Goal: Find specific page/section: Find specific page/section

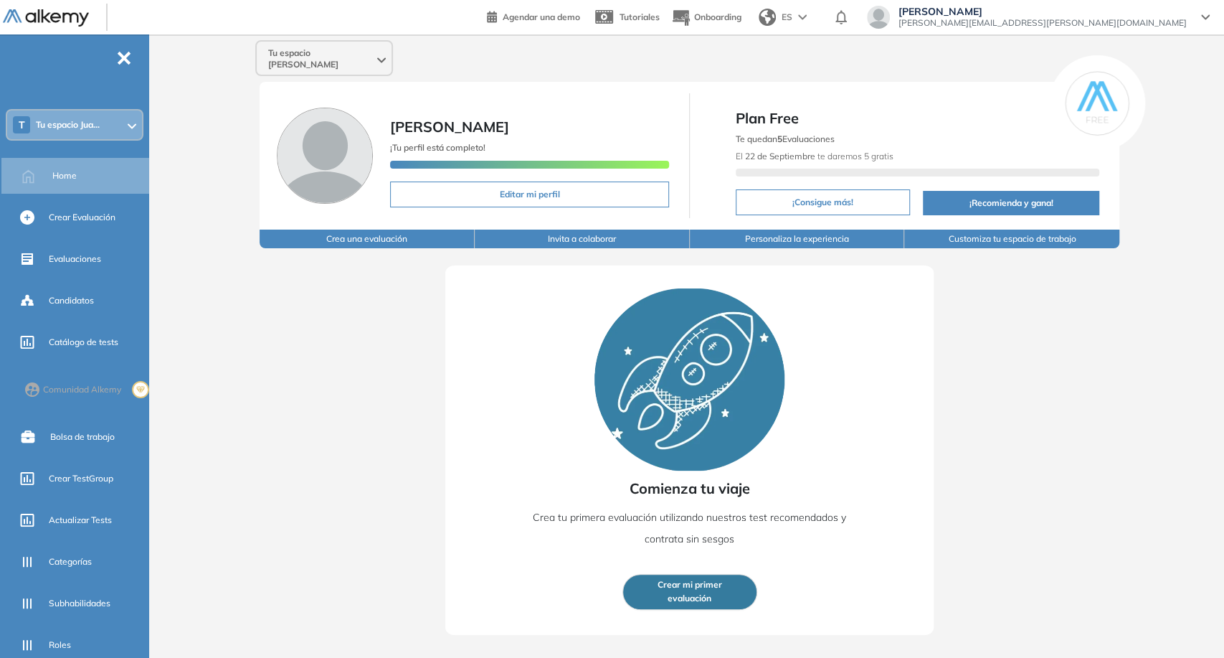
click at [319, 67] on div "Tu espacio [PERSON_NAME] [PERSON_NAME] ¡Tu perfil está completo! Editar mi perf…" at bounding box center [689, 334] width 1069 height 600
click at [316, 55] on span "Tu espacio [PERSON_NAME]" at bounding box center [321, 58] width 106 height 23
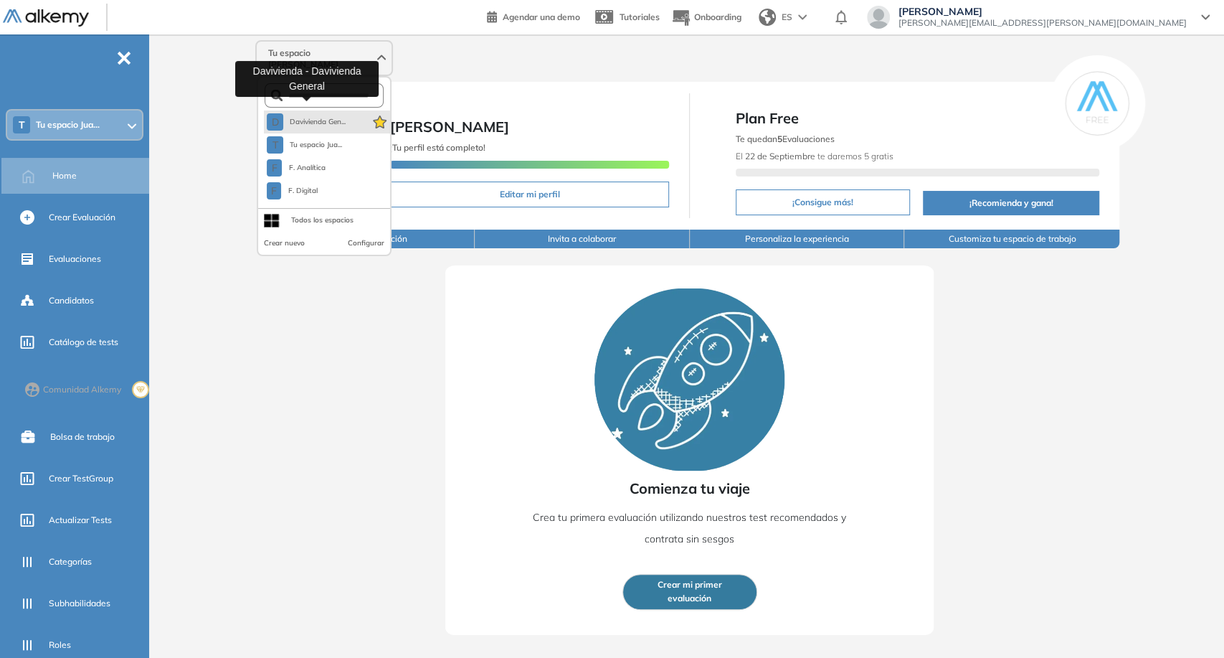
click at [335, 116] on span "Davivienda Gen..." at bounding box center [317, 121] width 57 height 11
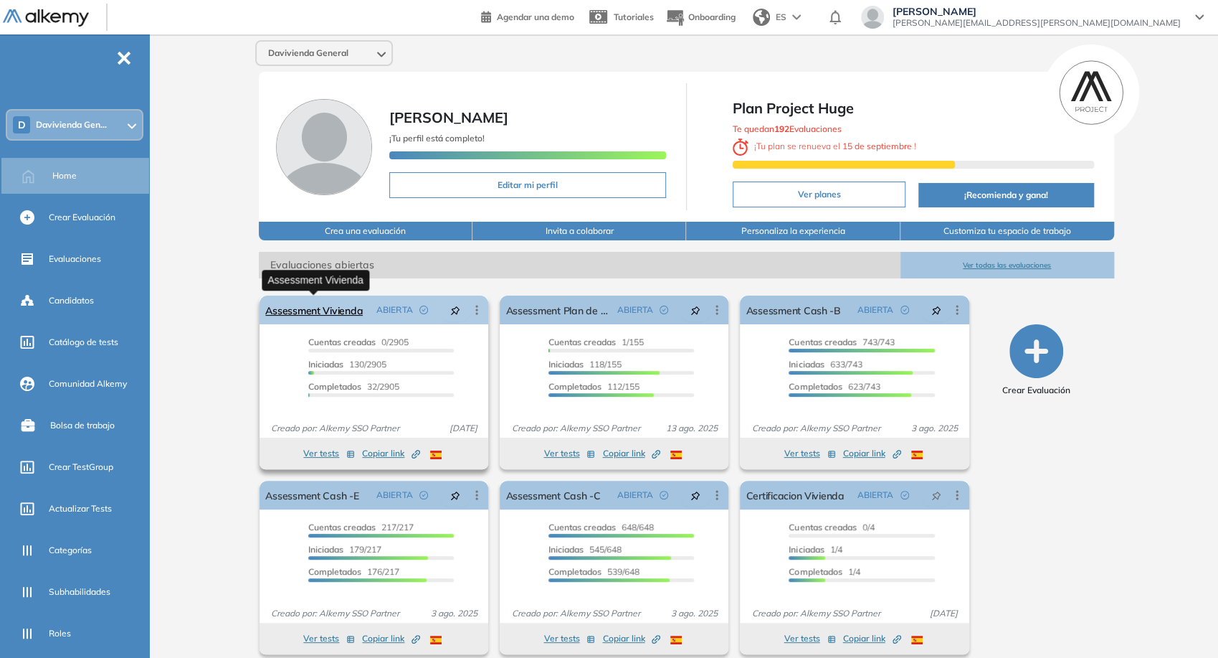
click at [326, 314] on link "Assessment Vivienda" at bounding box center [314, 309] width 98 height 29
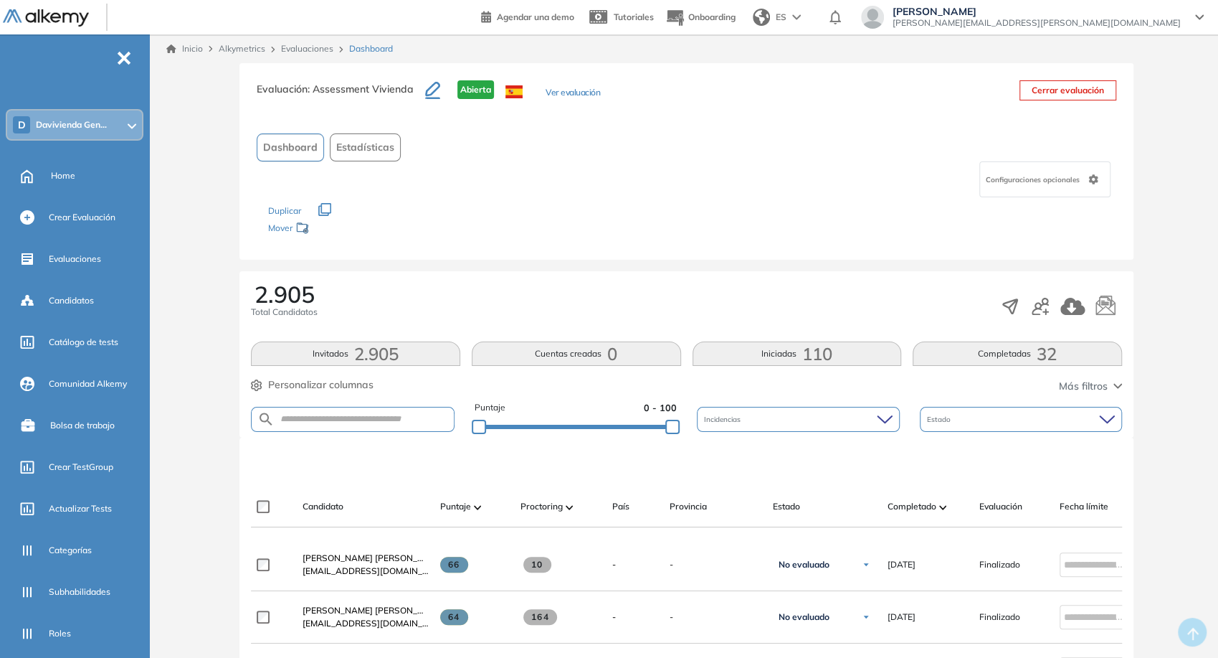
click at [832, 354] on span "110" at bounding box center [817, 354] width 30 height 0
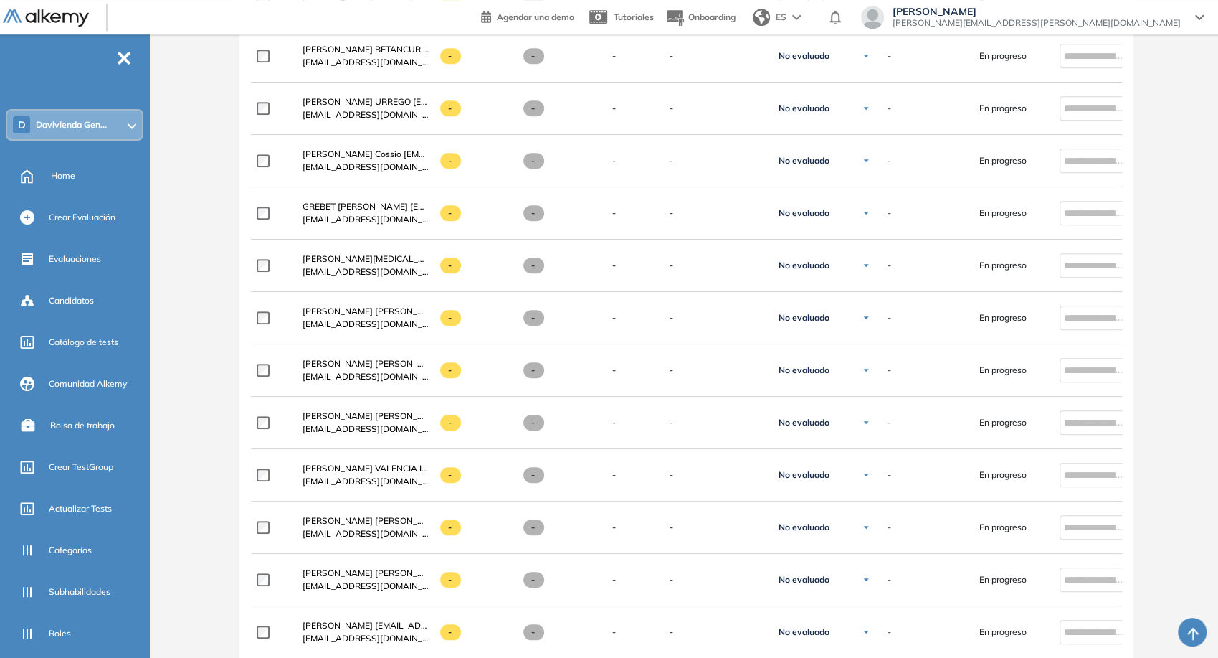
scroll to position [956, 0]
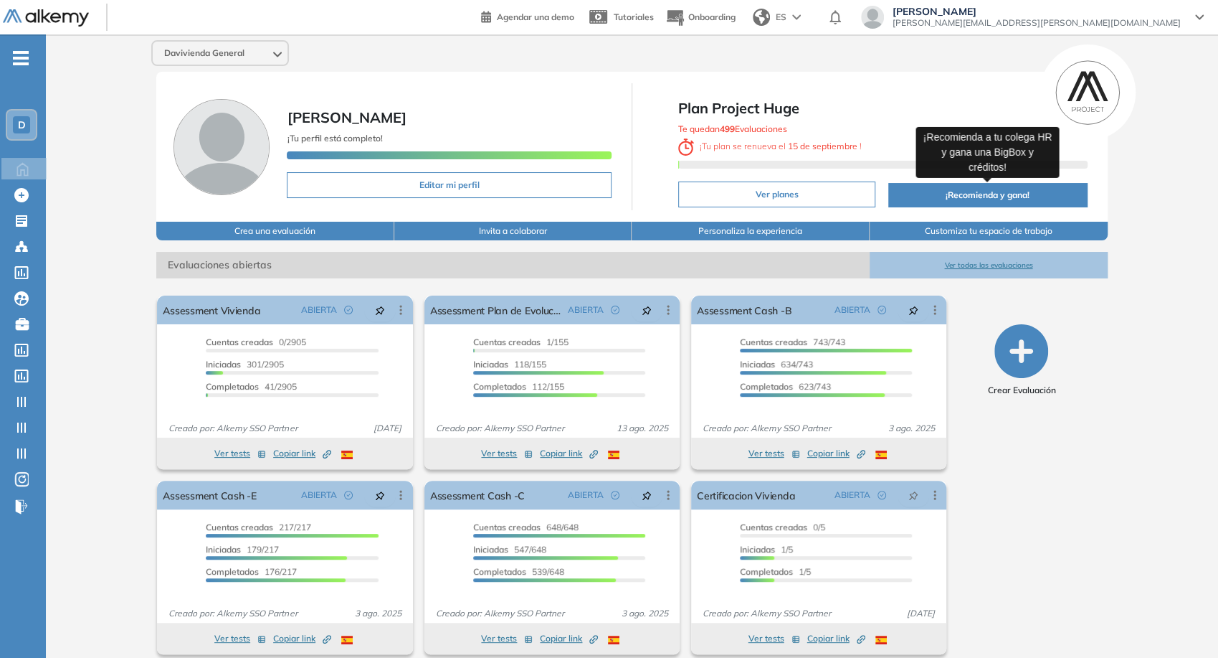
click at [981, 194] on button "¡Recomienda y gana!" at bounding box center [988, 195] width 199 height 24
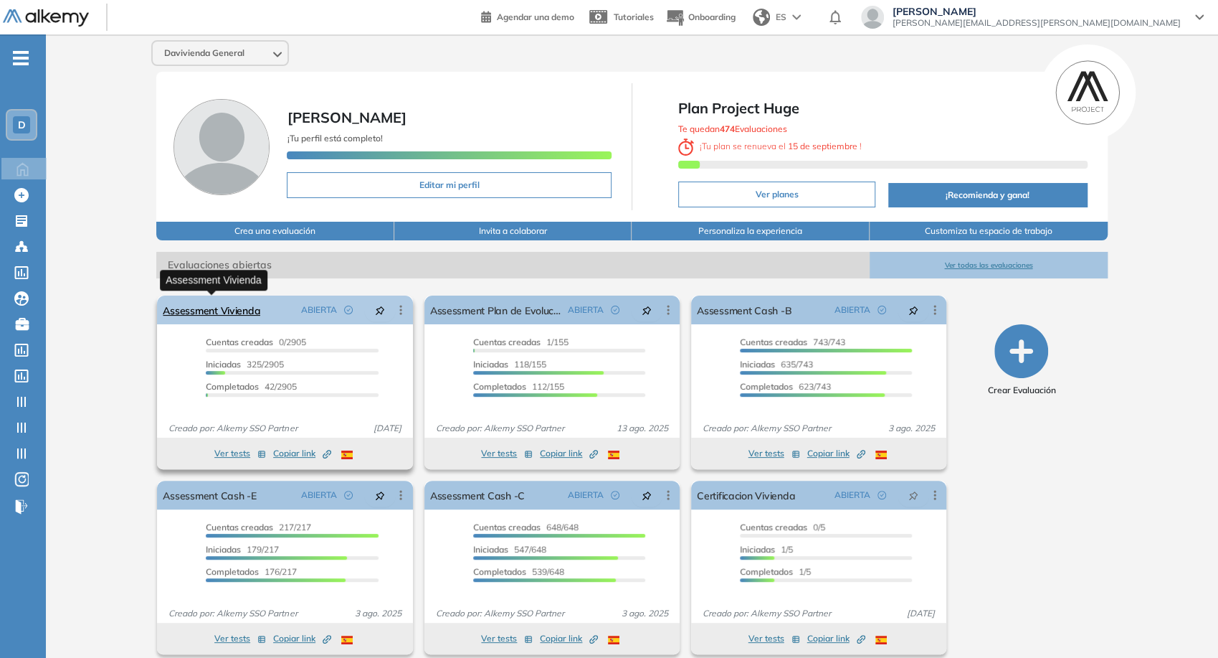
click at [242, 316] on link "Assessment Vivienda" at bounding box center [212, 309] width 98 height 29
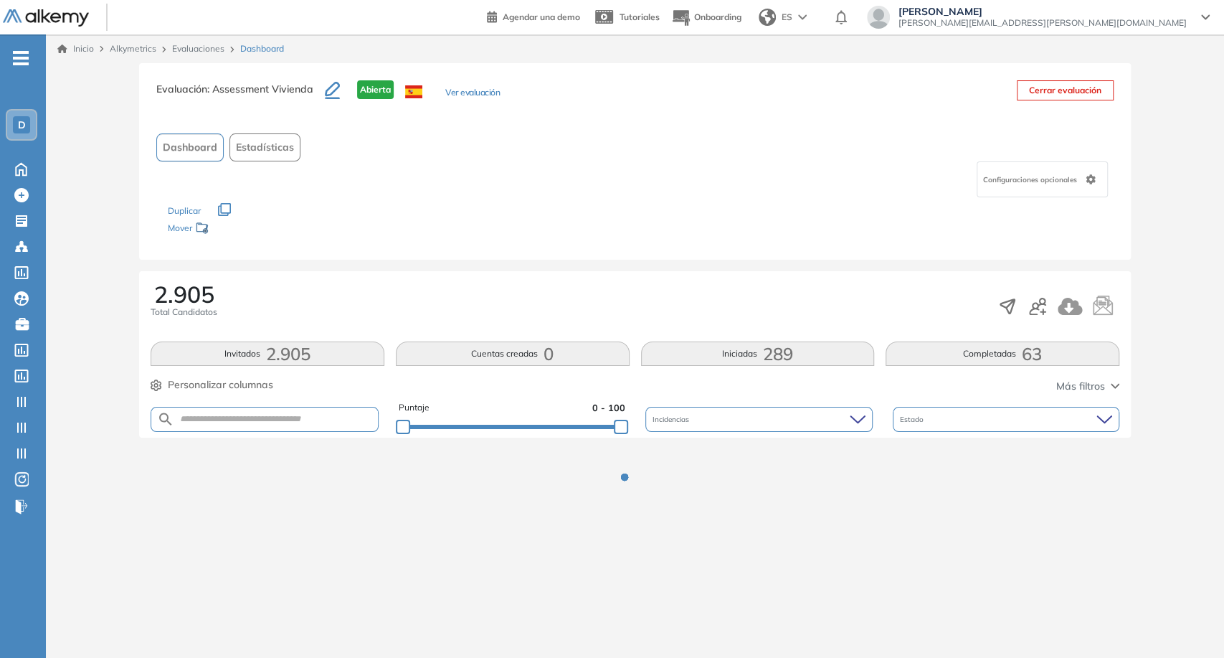
click at [987, 346] on button "Completadas 63" at bounding box center [1003, 353] width 234 height 24
